Goal: Find specific page/section

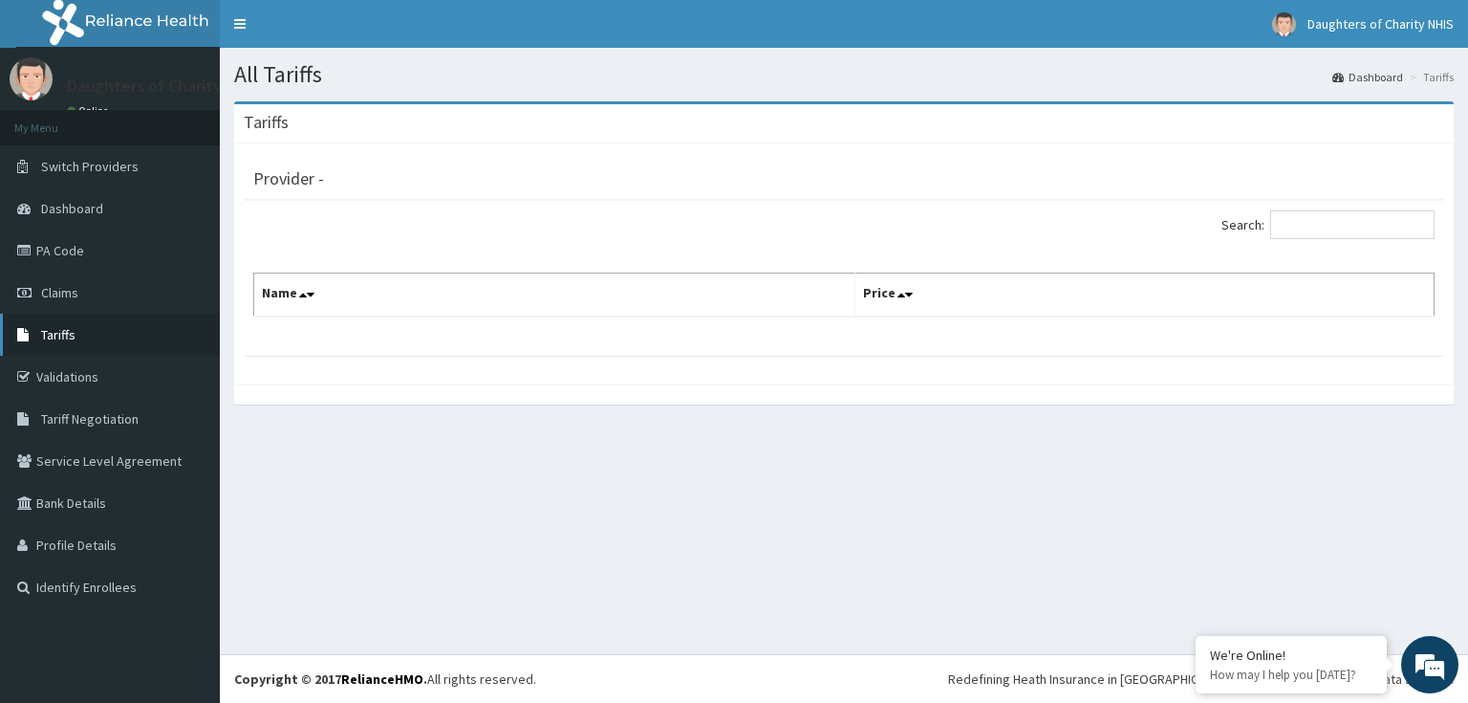
click at [113, 345] on link "Tariffs" at bounding box center [110, 335] width 220 height 42
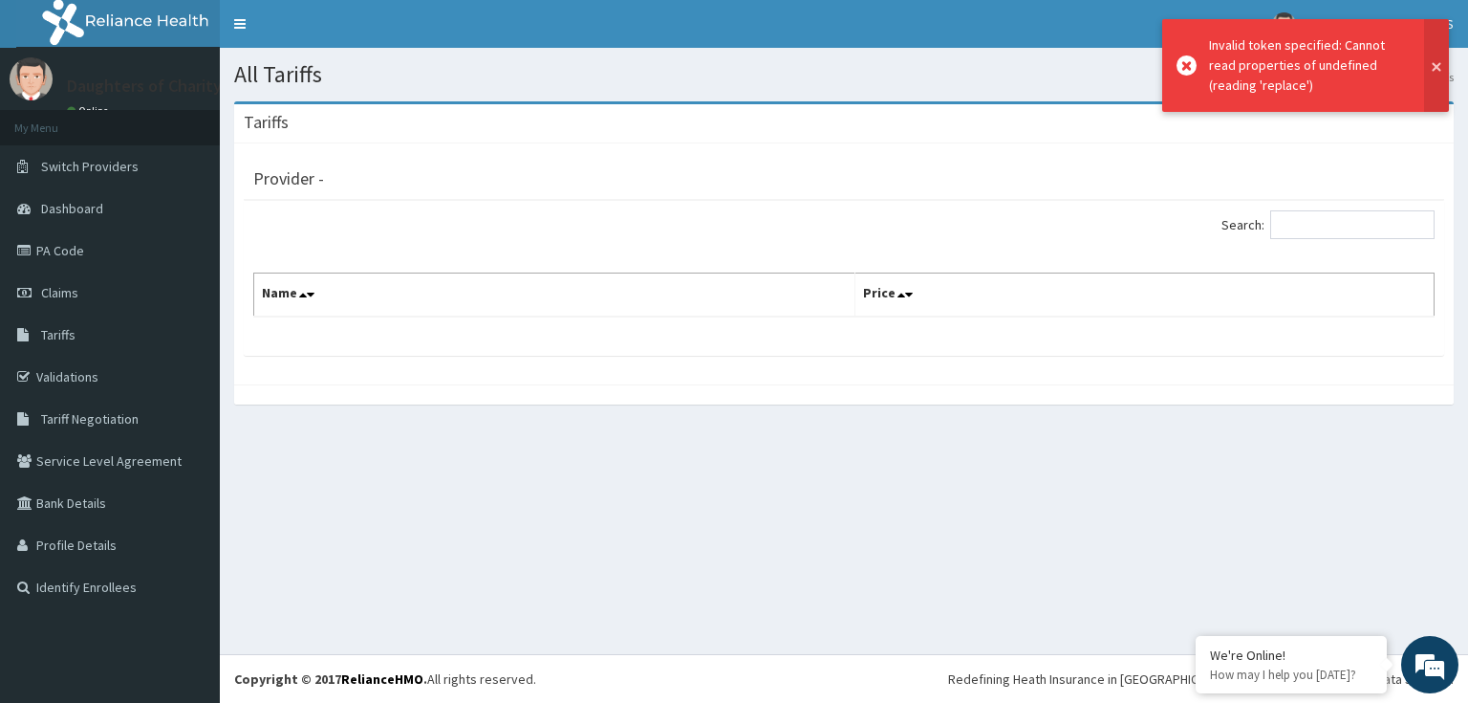
click at [1438, 69] on button at bounding box center [1436, 65] width 25 height 93
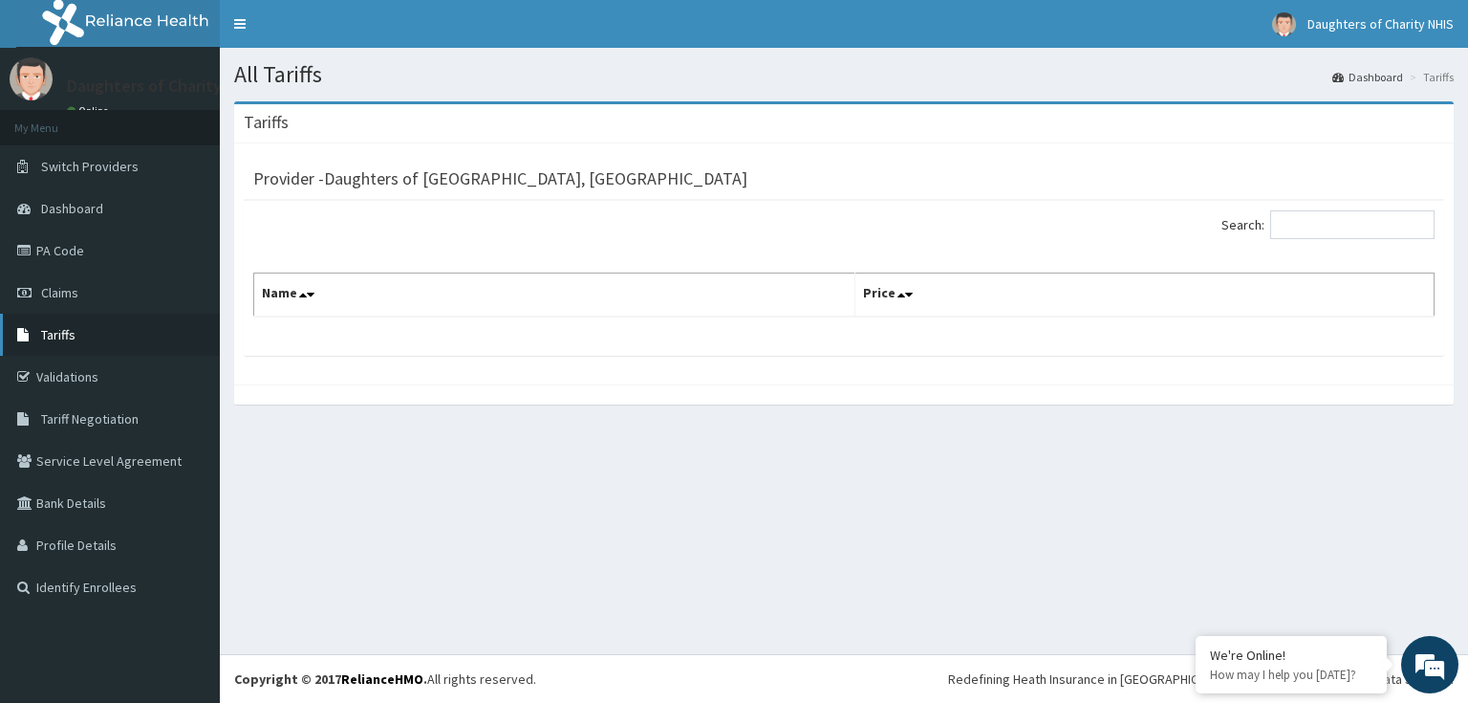
click at [101, 322] on link "Tariffs" at bounding box center [110, 335] width 220 height 42
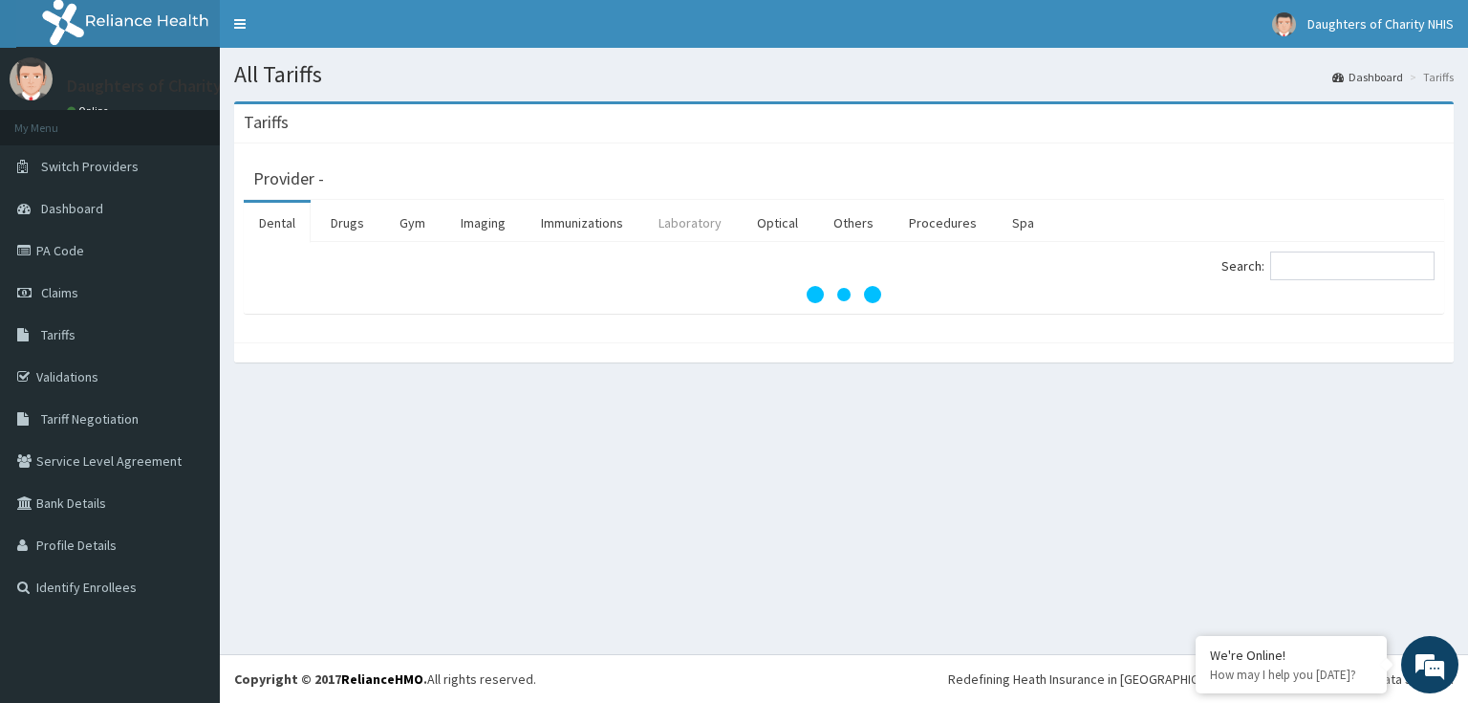
click at [669, 223] on link "Laboratory" at bounding box center [690, 223] width 94 height 40
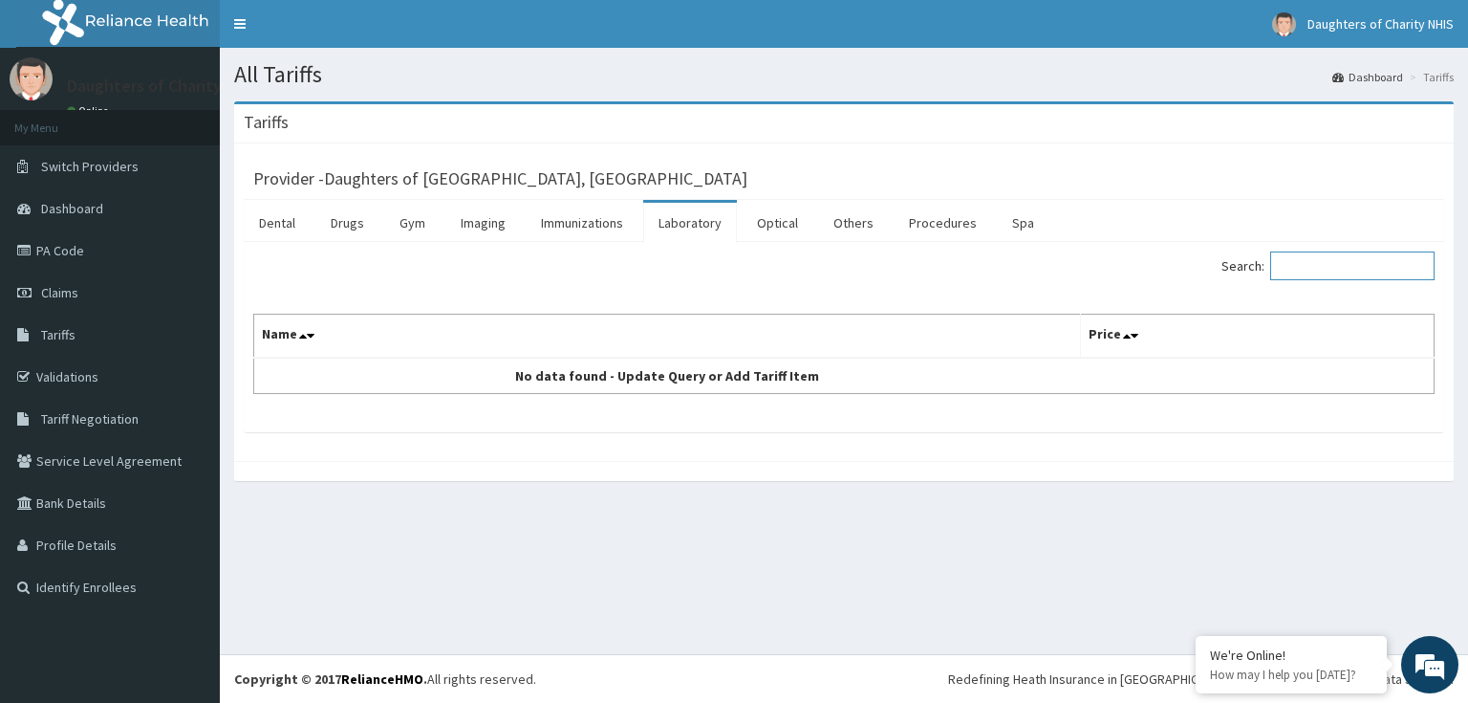
click at [1361, 268] on input "Search:" at bounding box center [1352, 265] width 164 height 29
type input "LIPID"
